Goal: Navigation & Orientation: Find specific page/section

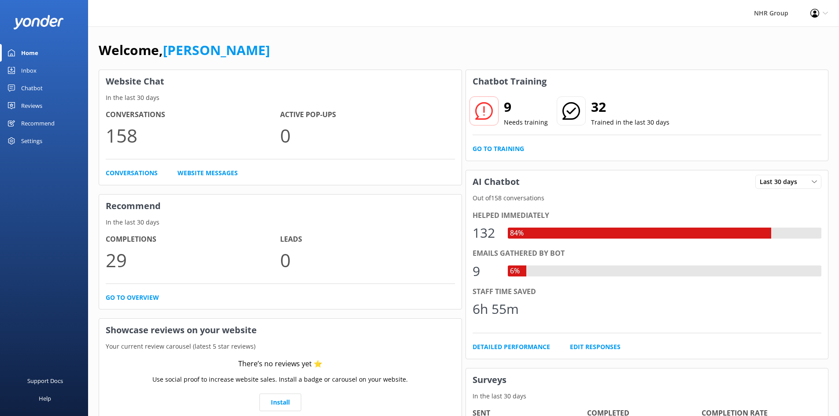
click at [311, 14] on div "NHR Group Profile Settings Logout" at bounding box center [419, 13] width 839 height 26
drag, startPoint x: 0, startPoint y: 0, endPoint x: 37, endPoint y: 74, distance: 82.4
click at [37, 74] on link "Inbox" at bounding box center [44, 71] width 88 height 18
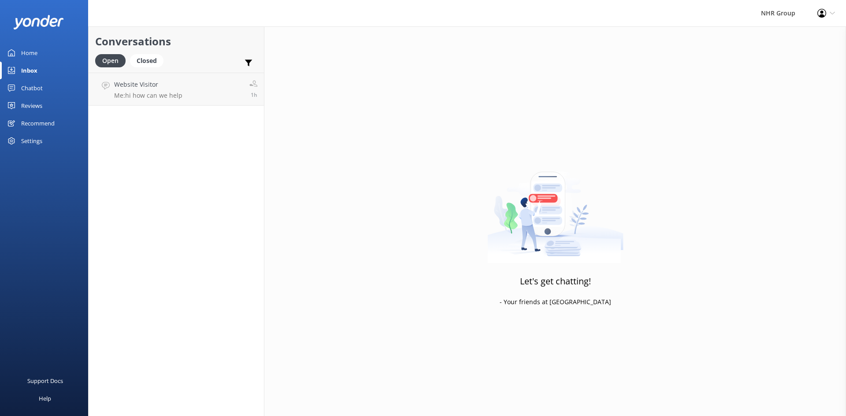
click at [21, 50] on link "Home" at bounding box center [44, 53] width 88 height 18
